Goal: Task Accomplishment & Management: Use online tool/utility

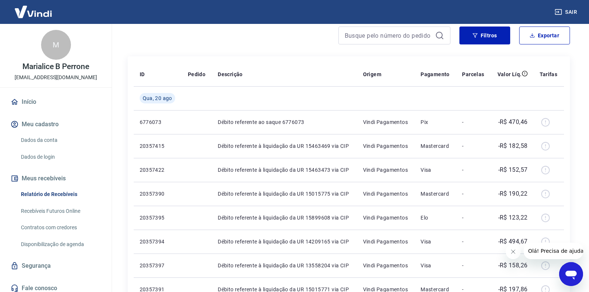
scroll to position [52, 0]
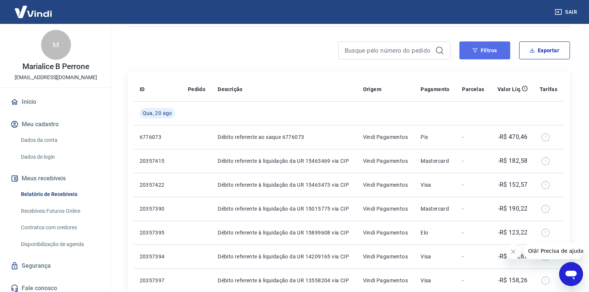
click at [488, 49] on button "Filtros" at bounding box center [484, 50] width 51 height 18
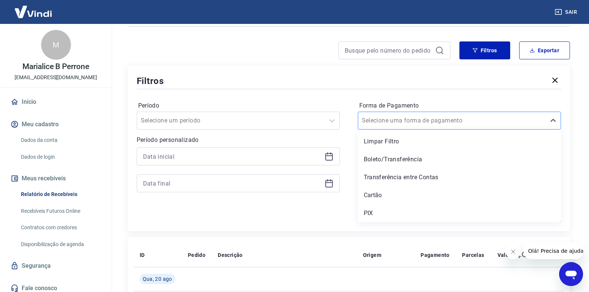
click at [462, 121] on div at bounding box center [452, 120] width 180 height 10
click at [370, 215] on div "PIX" at bounding box center [459, 213] width 203 height 15
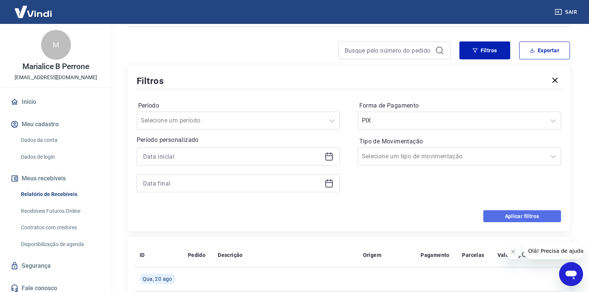
click at [520, 214] on button "Aplicar filtros" at bounding box center [522, 216] width 78 height 12
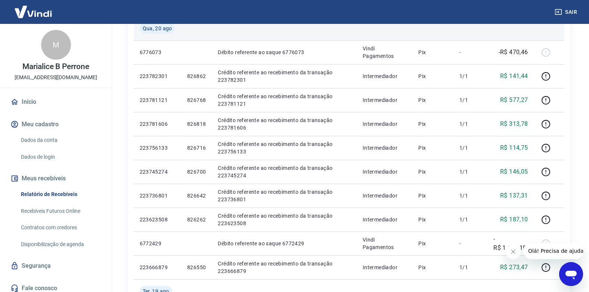
scroll to position [149, 0]
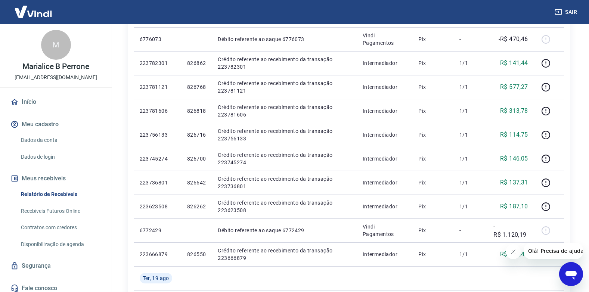
click at [509, 253] on button "Fechar mensagem da empresa" at bounding box center [512, 251] width 15 height 15
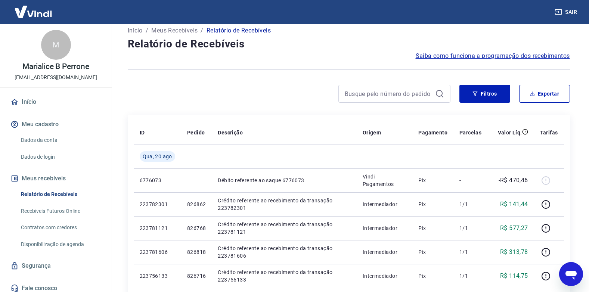
scroll to position [10, 0]
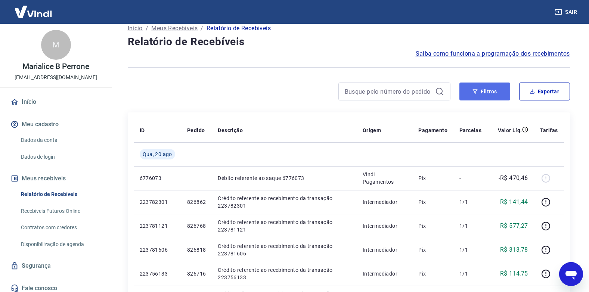
click at [489, 91] on button "Filtros" at bounding box center [484, 92] width 51 height 18
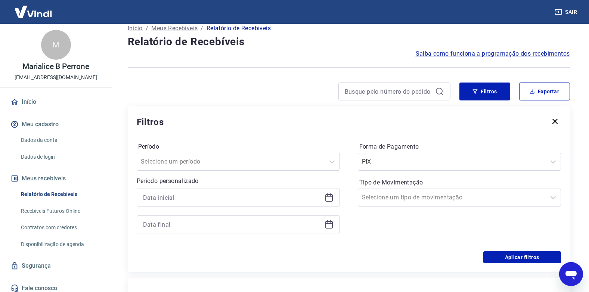
click at [328, 201] on icon at bounding box center [328, 197] width 7 height 7
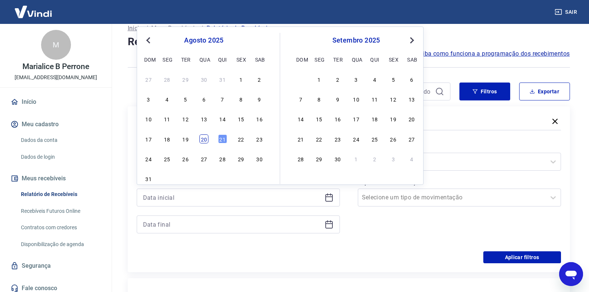
click at [207, 138] on div "20" at bounding box center [203, 138] width 9 height 9
type input "[DATE]"
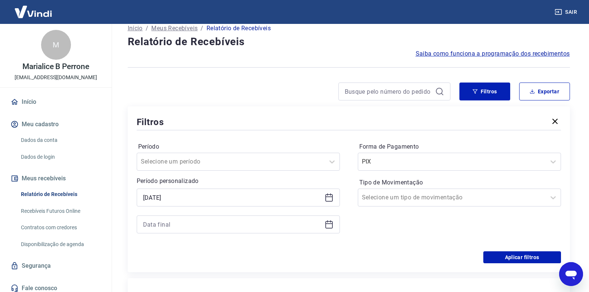
click at [328, 226] on icon at bounding box center [329, 224] width 9 height 9
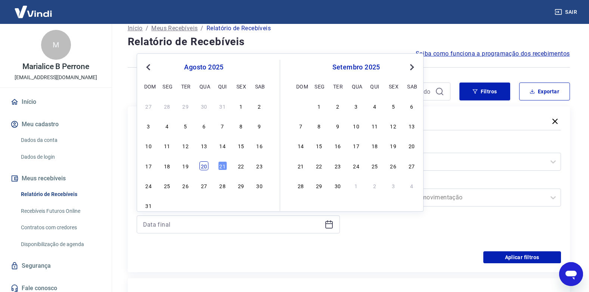
click at [206, 167] on div "20" at bounding box center [203, 165] width 9 height 9
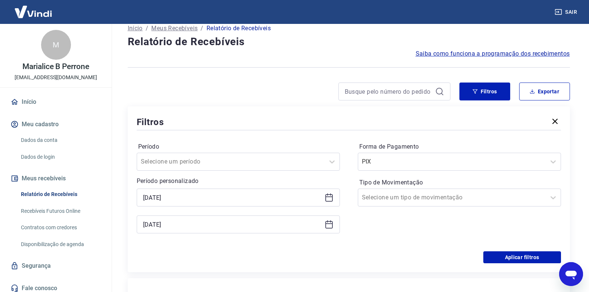
type input "[DATE]"
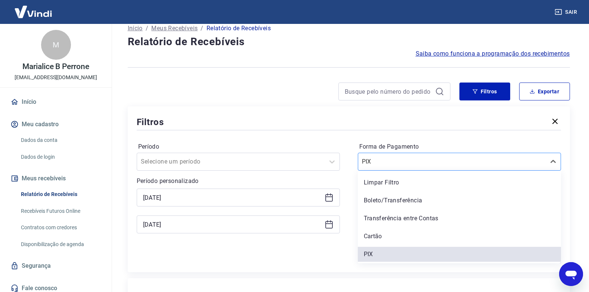
click at [419, 166] on input "Forma de Pagamento" at bounding box center [399, 161] width 75 height 9
click at [381, 235] on div "Cartão" at bounding box center [459, 236] width 203 height 15
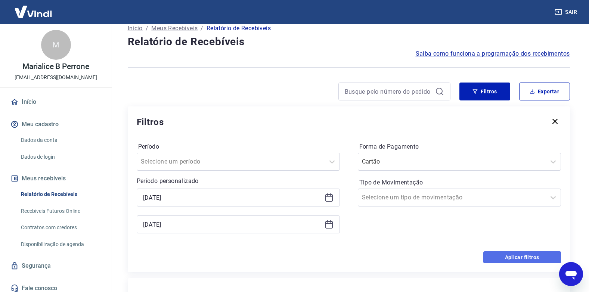
click at [518, 259] on button "Aplicar filtros" at bounding box center [522, 257] width 78 height 12
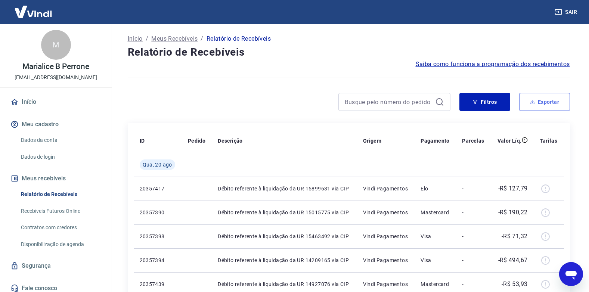
click at [545, 100] on button "Exportar" at bounding box center [544, 102] width 51 height 18
type input "[DATE]"
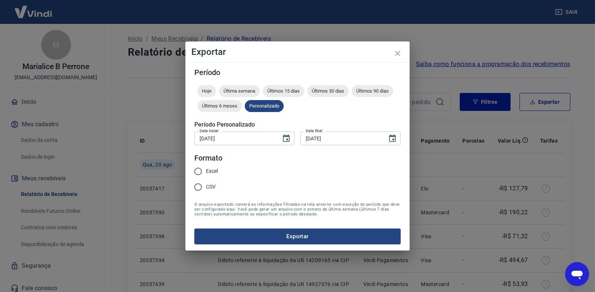
click at [197, 175] on input "Excel" at bounding box center [198, 172] width 16 height 16
radio input "true"
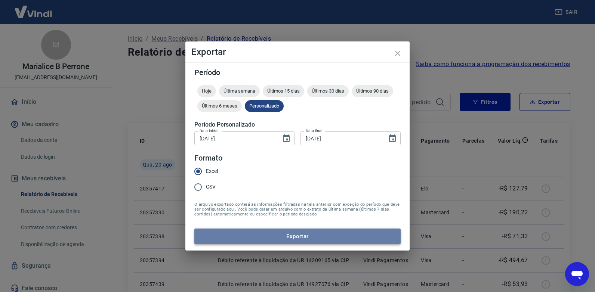
click at [308, 234] on button "Exportar" at bounding box center [297, 237] width 206 height 16
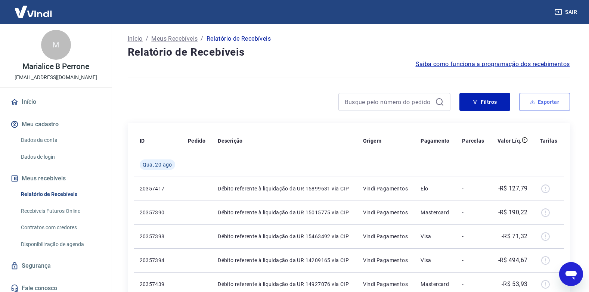
click at [538, 102] on button "Exportar" at bounding box center [544, 102] width 51 height 18
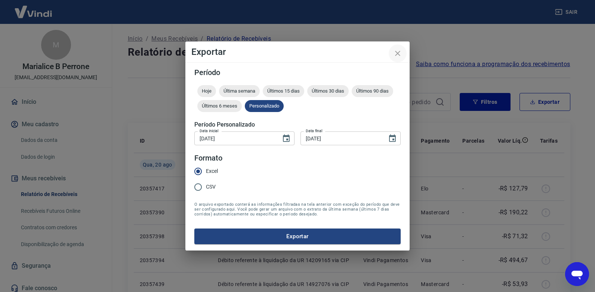
click at [395, 47] on button "close" at bounding box center [397, 53] width 18 height 18
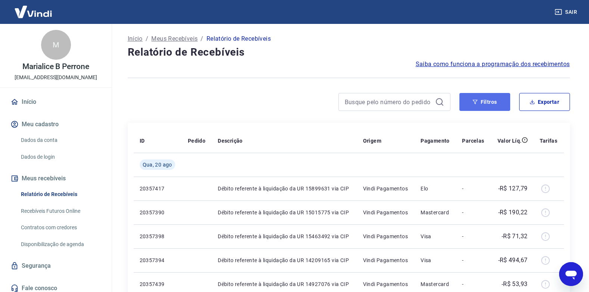
click at [488, 97] on button "Filtros" at bounding box center [484, 102] width 51 height 18
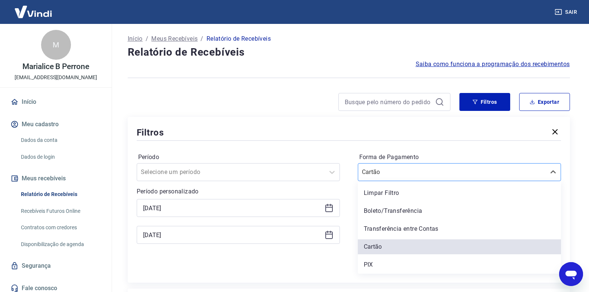
click at [389, 169] on input "Forma de Pagamento" at bounding box center [399, 172] width 75 height 9
click at [388, 192] on div "Limpar Filtro" at bounding box center [459, 193] width 203 height 15
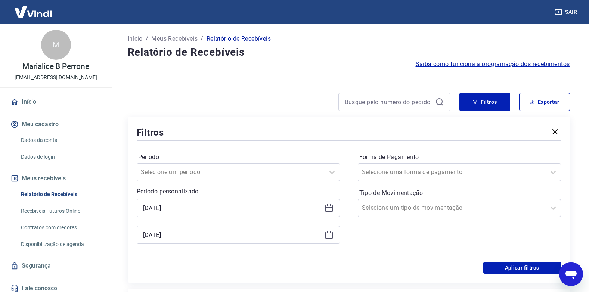
click at [328, 233] on icon at bounding box center [329, 234] width 9 height 9
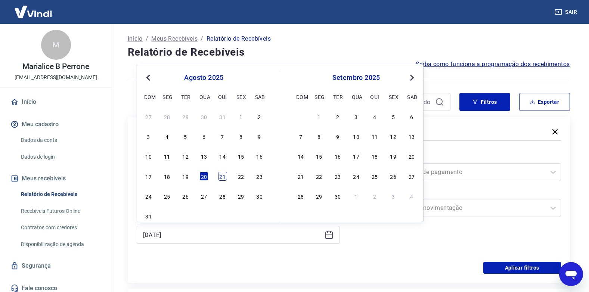
click at [220, 176] on div "21" at bounding box center [222, 176] width 9 height 9
type input "[DATE]"
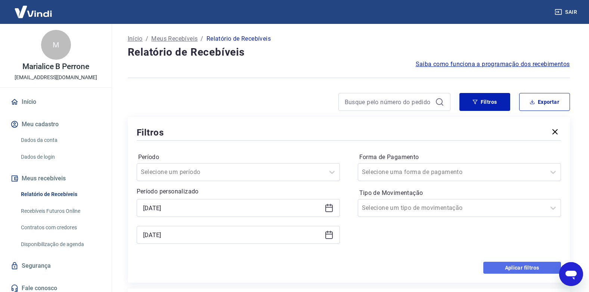
click at [527, 268] on button "Aplicar filtros" at bounding box center [522, 268] width 78 height 12
